Goal: Navigation & Orientation: Understand site structure

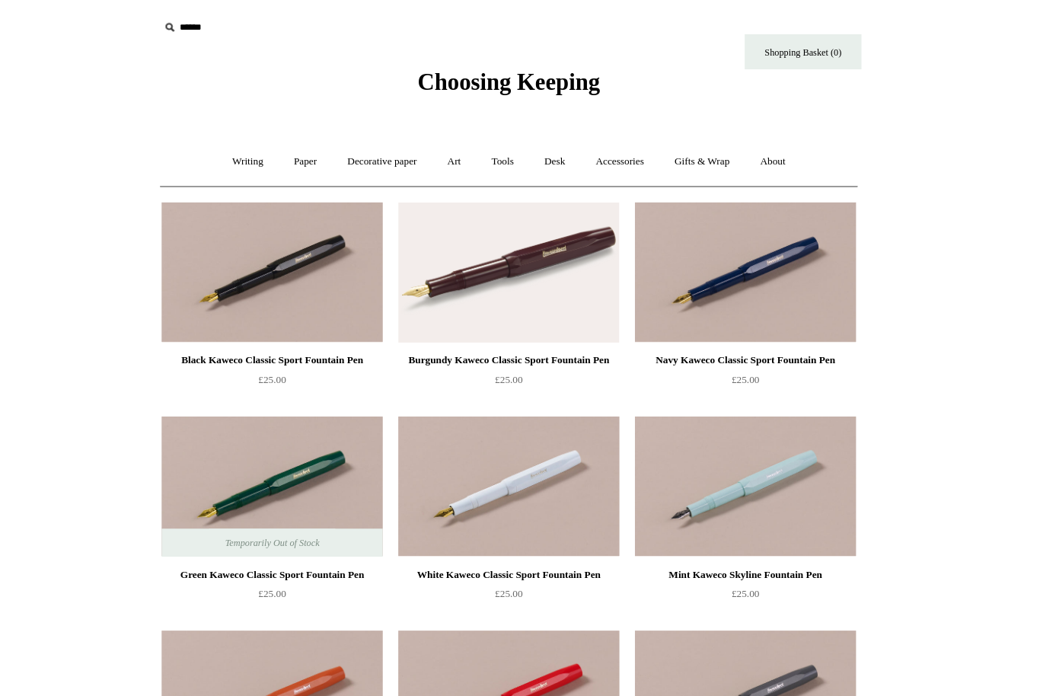
click at [178, 37] on input "text" at bounding box center [271, 27] width 187 height 28
click at [521, 78] on span "Choosing Keeping" at bounding box center [520, 79] width 178 height 25
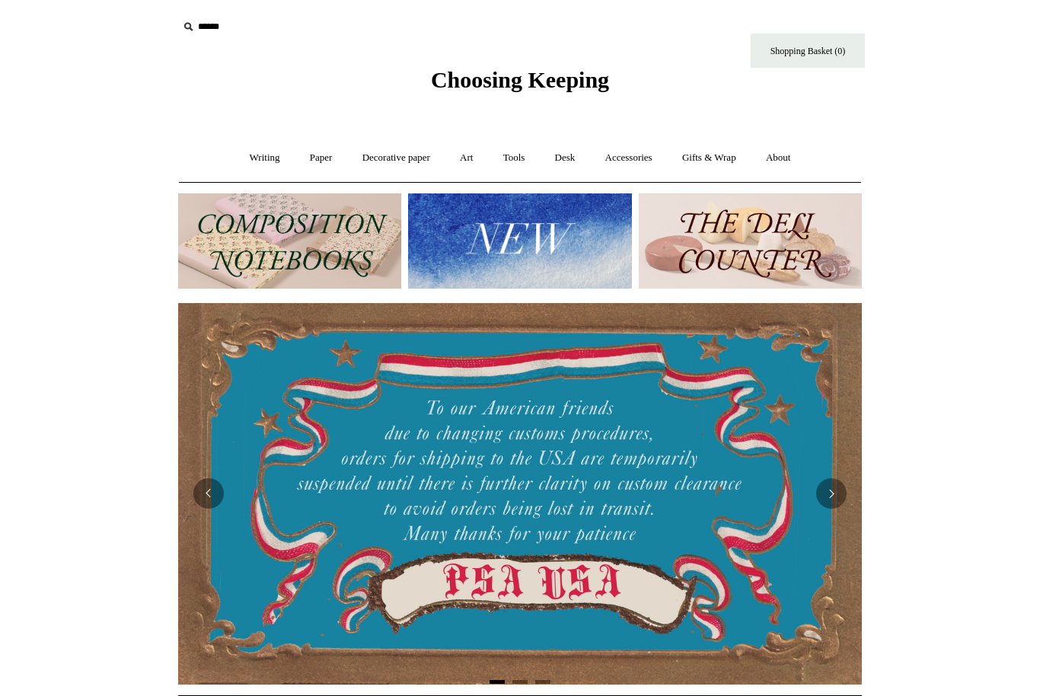
click at [469, 170] on link "Art +" at bounding box center [466, 158] width 40 height 40
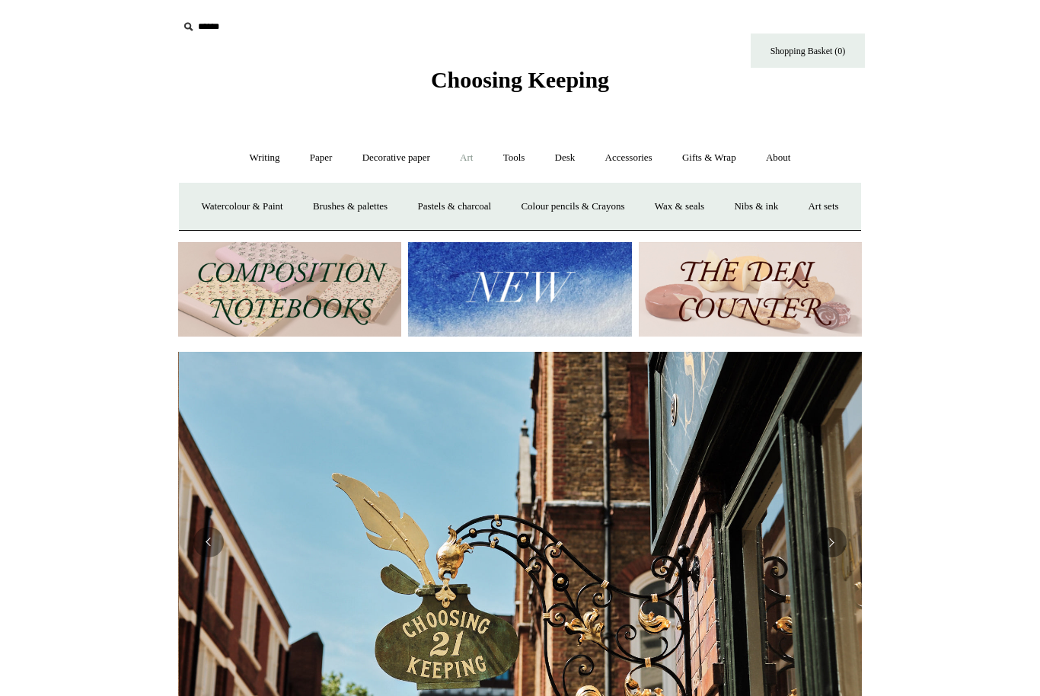
scroll to position [0, 684]
click at [244, 152] on link "Writing +" at bounding box center [265, 158] width 58 height 40
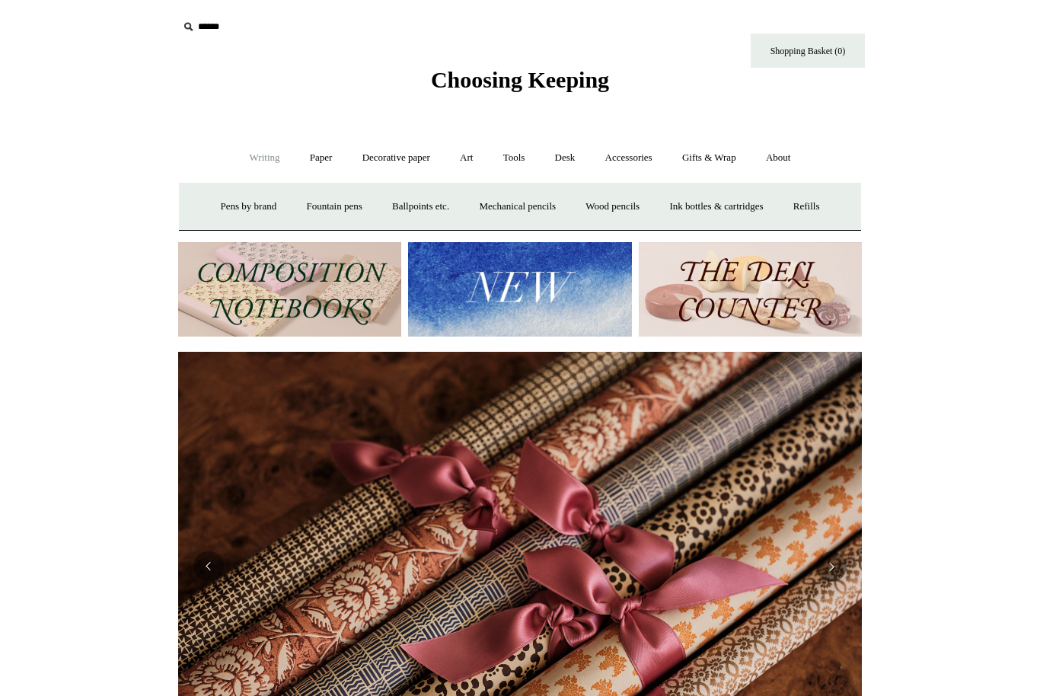
scroll to position [0, 1368]
click at [624, 222] on link "Wood pencils +" at bounding box center [612, 207] width 81 height 40
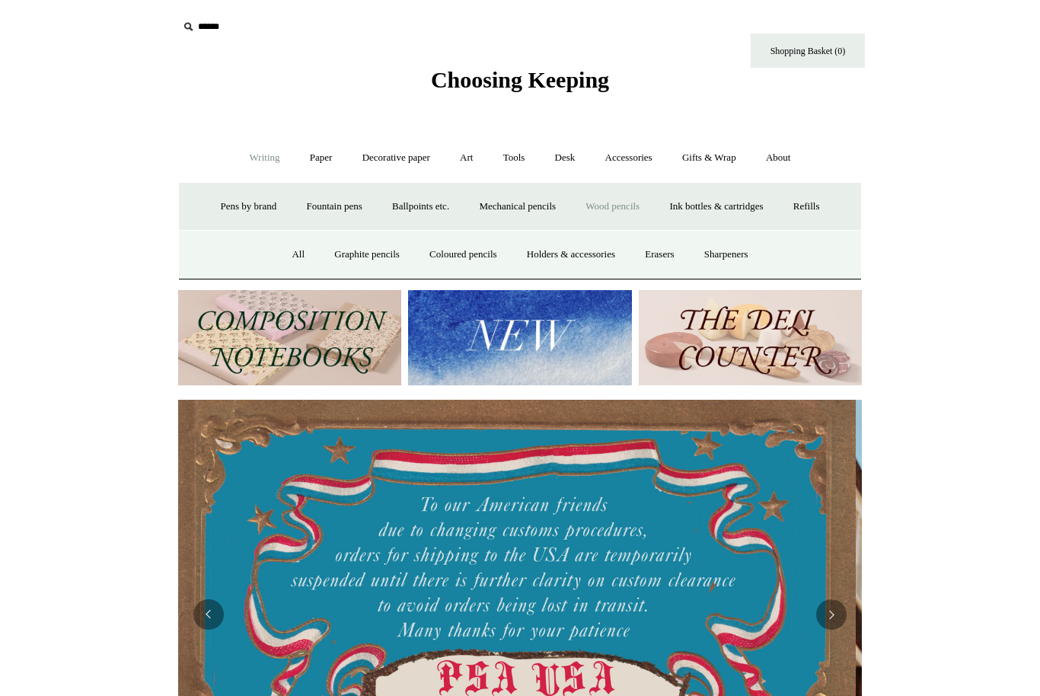
scroll to position [0, 0]
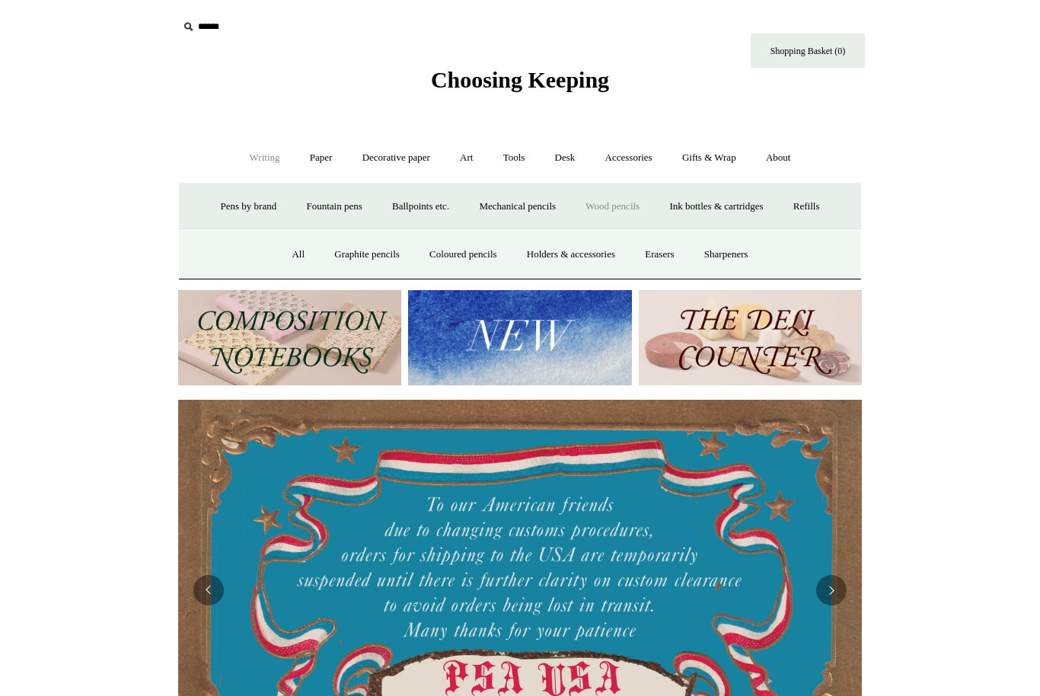
click at [362, 253] on link "Graphite pencils" at bounding box center [367, 255] width 93 height 40
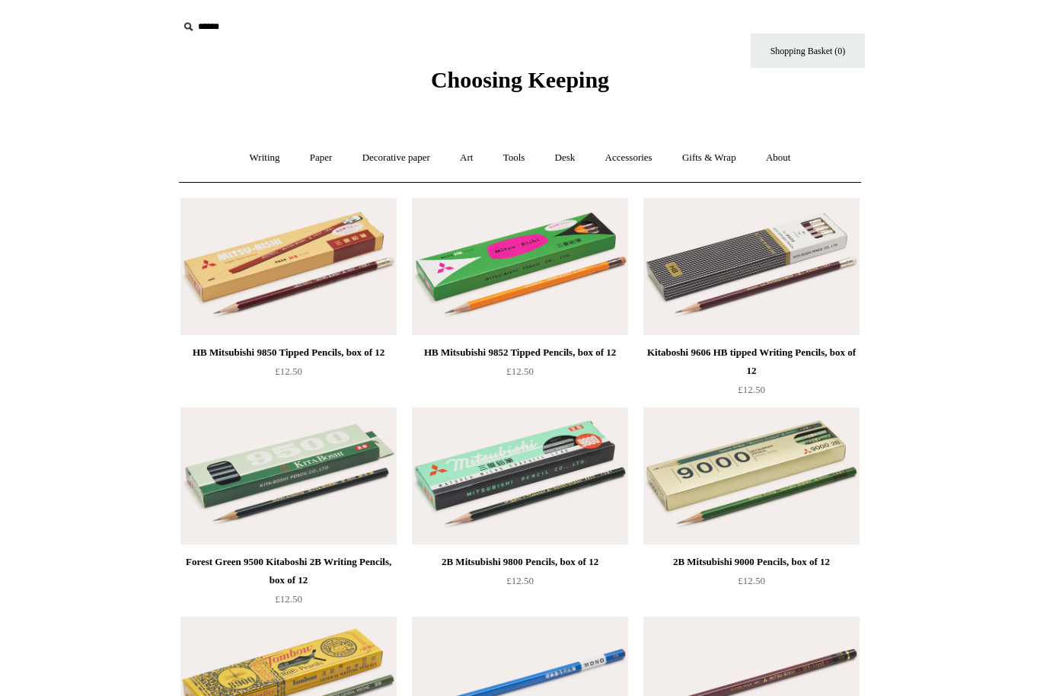
click at [268, 158] on link "Writing +" at bounding box center [265, 158] width 58 height 40
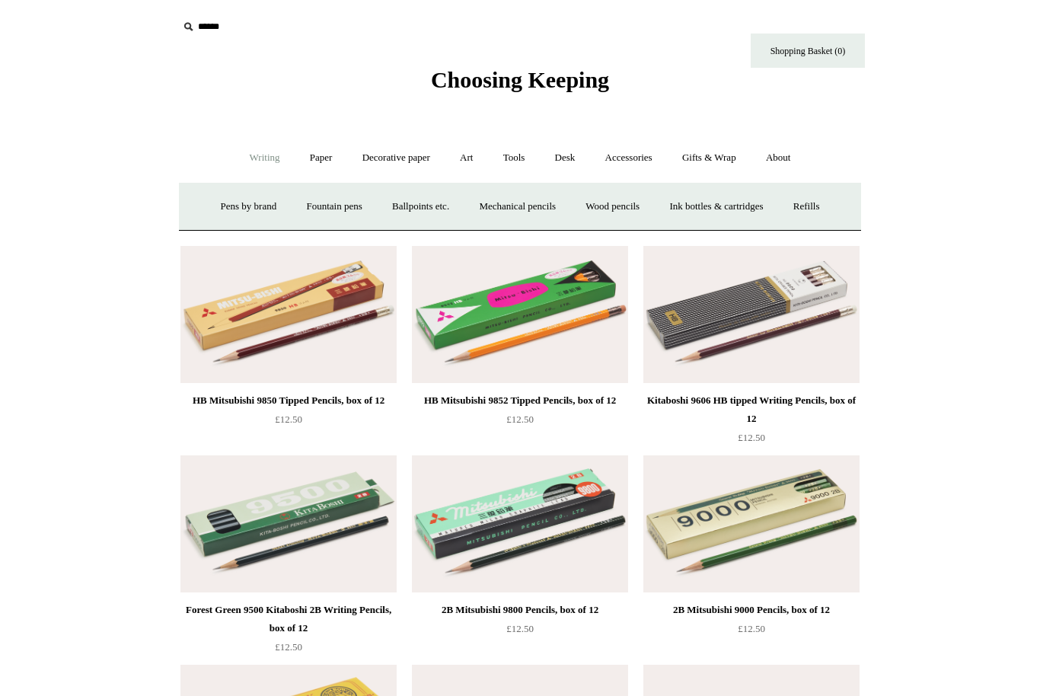
click at [625, 206] on link "Wood pencils +" at bounding box center [612, 207] width 81 height 40
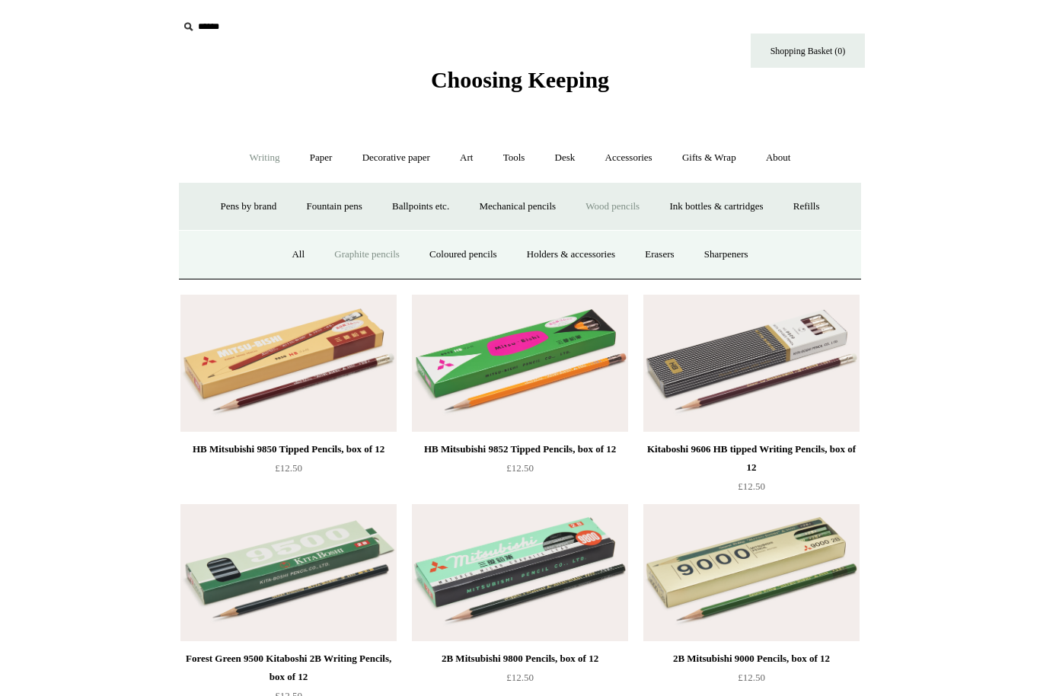
click at [737, 270] on link "Sharpeners" at bounding box center [727, 255] width 72 height 40
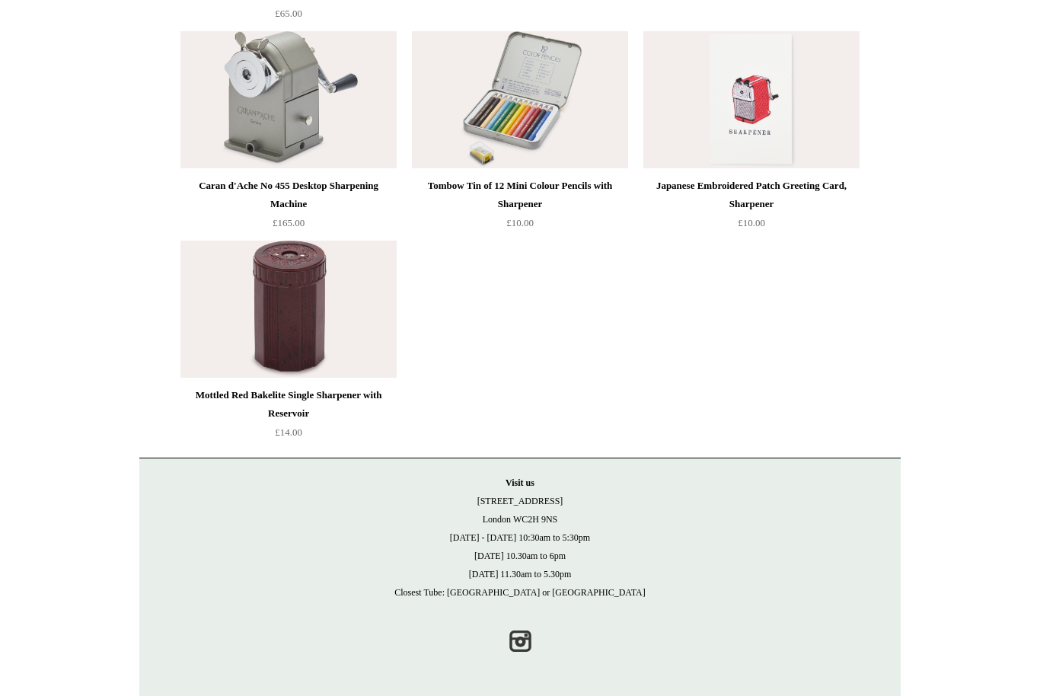
scroll to position [1372, 0]
